Goal: Transaction & Acquisition: Purchase product/service

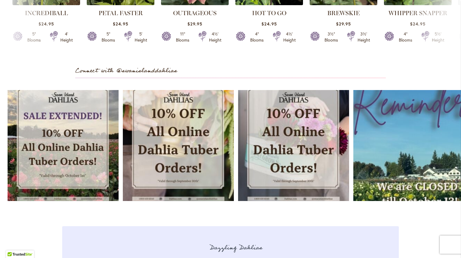
scroll to position [1667, 0]
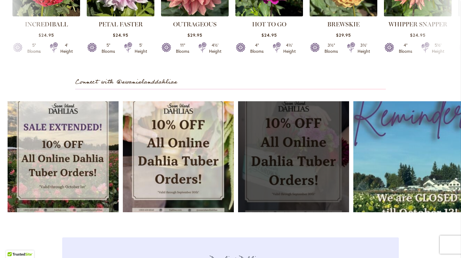
click at [291, 142] on link "Open" at bounding box center [293, 156] width 111 height 111
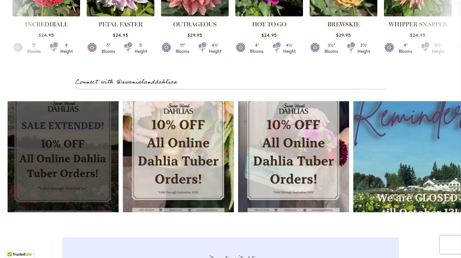
click at [78, 129] on link "Open" at bounding box center [63, 156] width 111 height 111
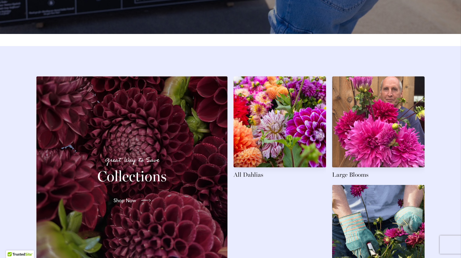
scroll to position [817, 0]
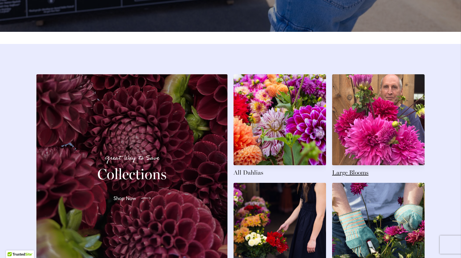
click at [369, 103] on link at bounding box center [378, 125] width 93 height 103
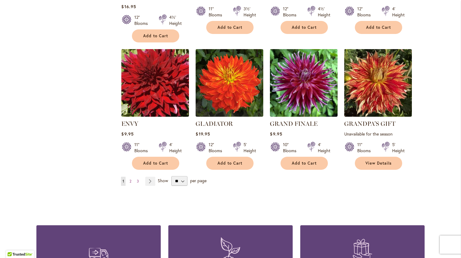
scroll to position [516, 0]
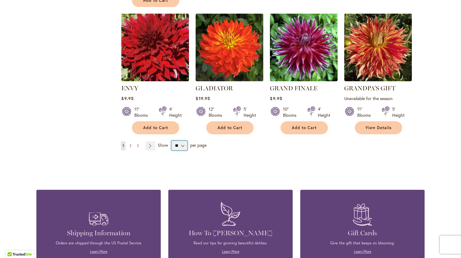
click at [182, 147] on select "** ** ** **" at bounding box center [179, 146] width 16 height 10
select select "**"
click at [171, 141] on select "** ** ** **" at bounding box center [179, 146] width 16 height 10
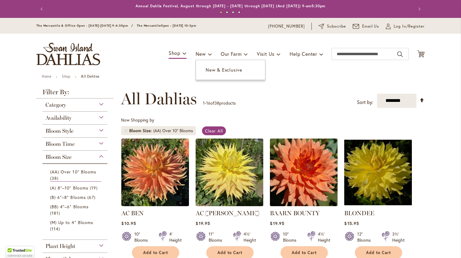
select select "**"
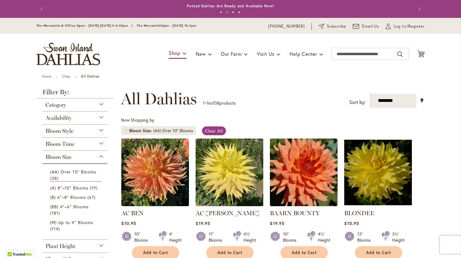
click at [99, 131] on div "Bloom Style" at bounding box center [74, 130] width 65 height 10
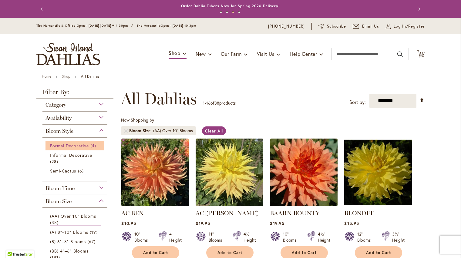
click at [68, 146] on span "Formal Decorative" at bounding box center [69, 146] width 39 height 6
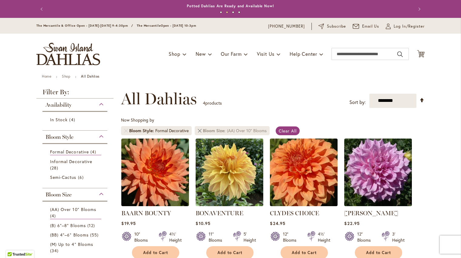
click at [198, 131] on link at bounding box center [200, 131] width 4 height 4
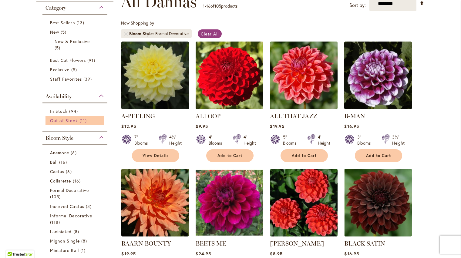
scroll to position [91, 0]
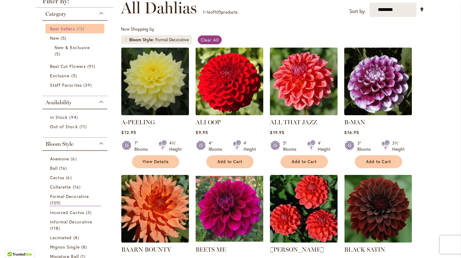
click at [71, 26] on span "Best Sellers" at bounding box center [62, 29] width 25 height 6
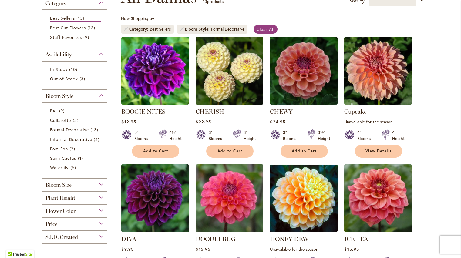
scroll to position [91, 0]
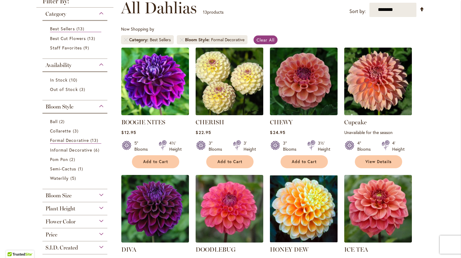
click at [232, 81] on img at bounding box center [229, 81] width 71 height 71
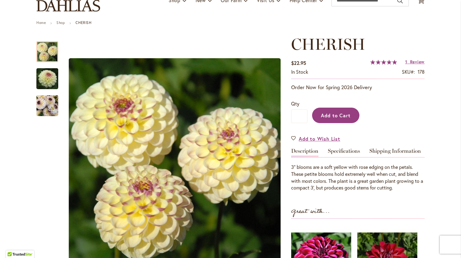
scroll to position [61, 0]
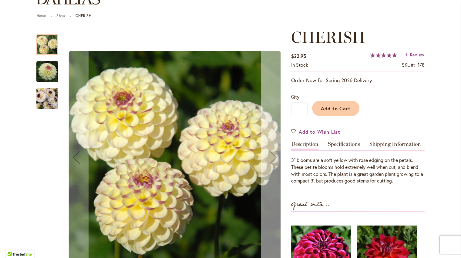
click at [270, 154] on div "Next" at bounding box center [273, 157] width 24 height 24
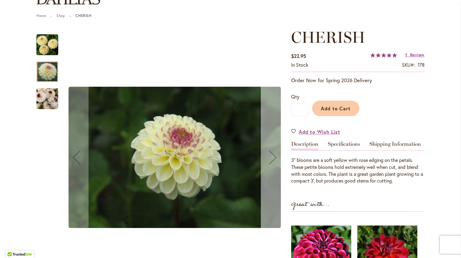
click at [270, 154] on div "Next" at bounding box center [273, 157] width 24 height 24
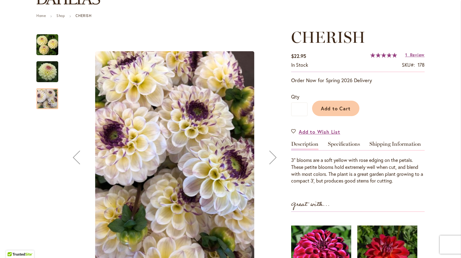
click at [270, 154] on div "Next" at bounding box center [273, 157] width 24 height 24
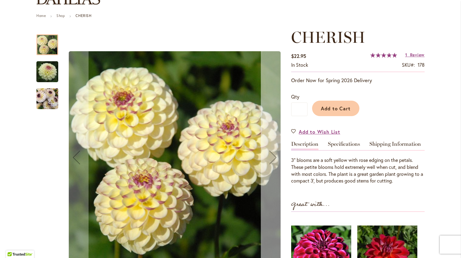
click at [272, 157] on div "Next" at bounding box center [273, 157] width 24 height 24
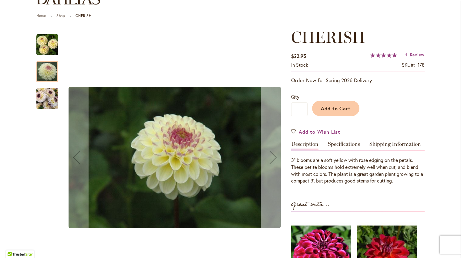
click at [272, 157] on div "Next" at bounding box center [273, 157] width 24 height 24
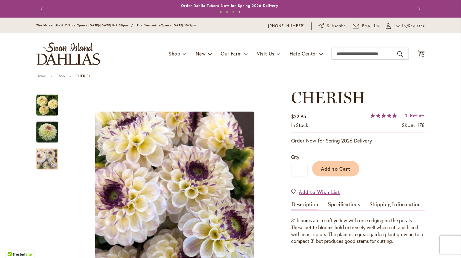
scroll to position [0, 0]
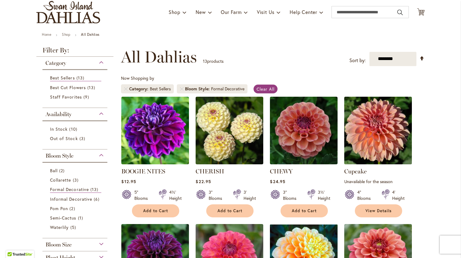
scroll to position [30, 0]
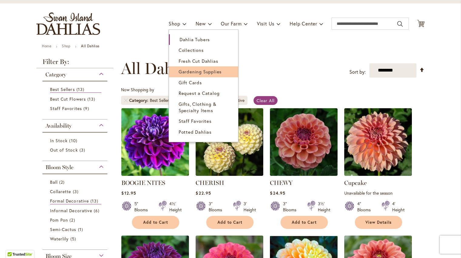
click at [185, 73] on span "Gardening Supplies" at bounding box center [200, 72] width 43 height 6
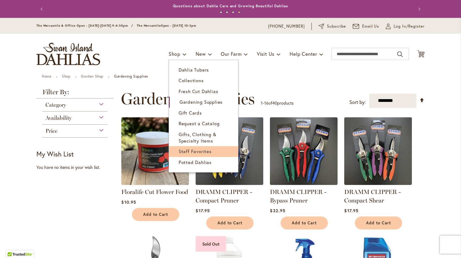
click at [193, 152] on span "Staff Favorites" at bounding box center [195, 151] width 33 height 6
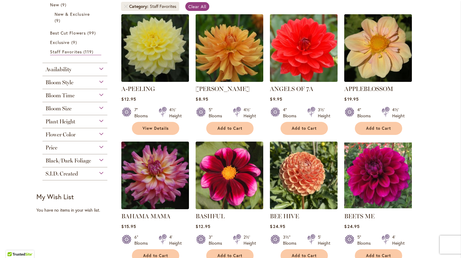
scroll to position [30, 0]
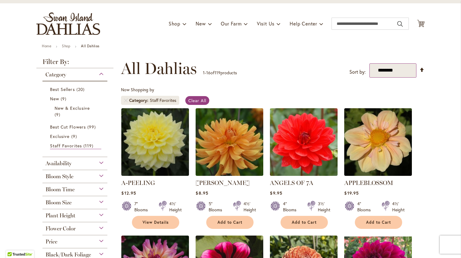
click at [398, 73] on select "**********" at bounding box center [393, 70] width 47 height 14
click at [239, 75] on div "**********" at bounding box center [273, 68] width 304 height 18
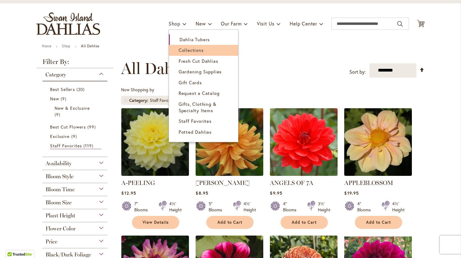
click at [181, 49] on span "Collections" at bounding box center [191, 50] width 25 height 6
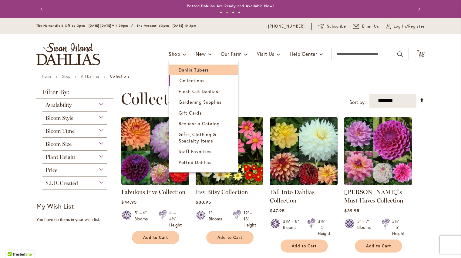
click at [181, 68] on span "Dahlia Tubers" at bounding box center [194, 70] width 30 height 6
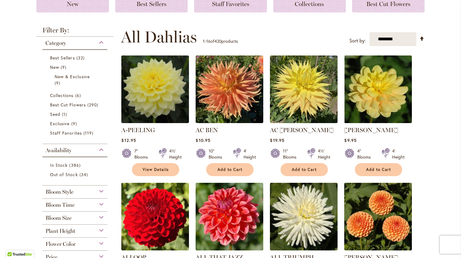
scroll to position [91, 0]
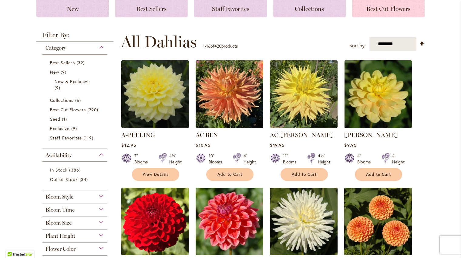
click at [382, 9] on span "Best Cut Flowers" at bounding box center [389, 8] width 44 height 7
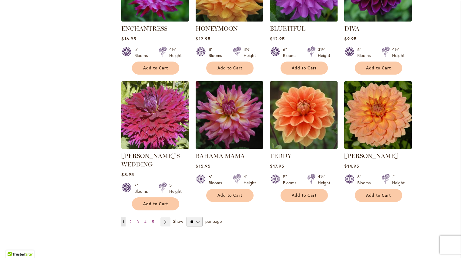
scroll to position [455, 0]
